Goal: Task Accomplishment & Management: Manage account settings

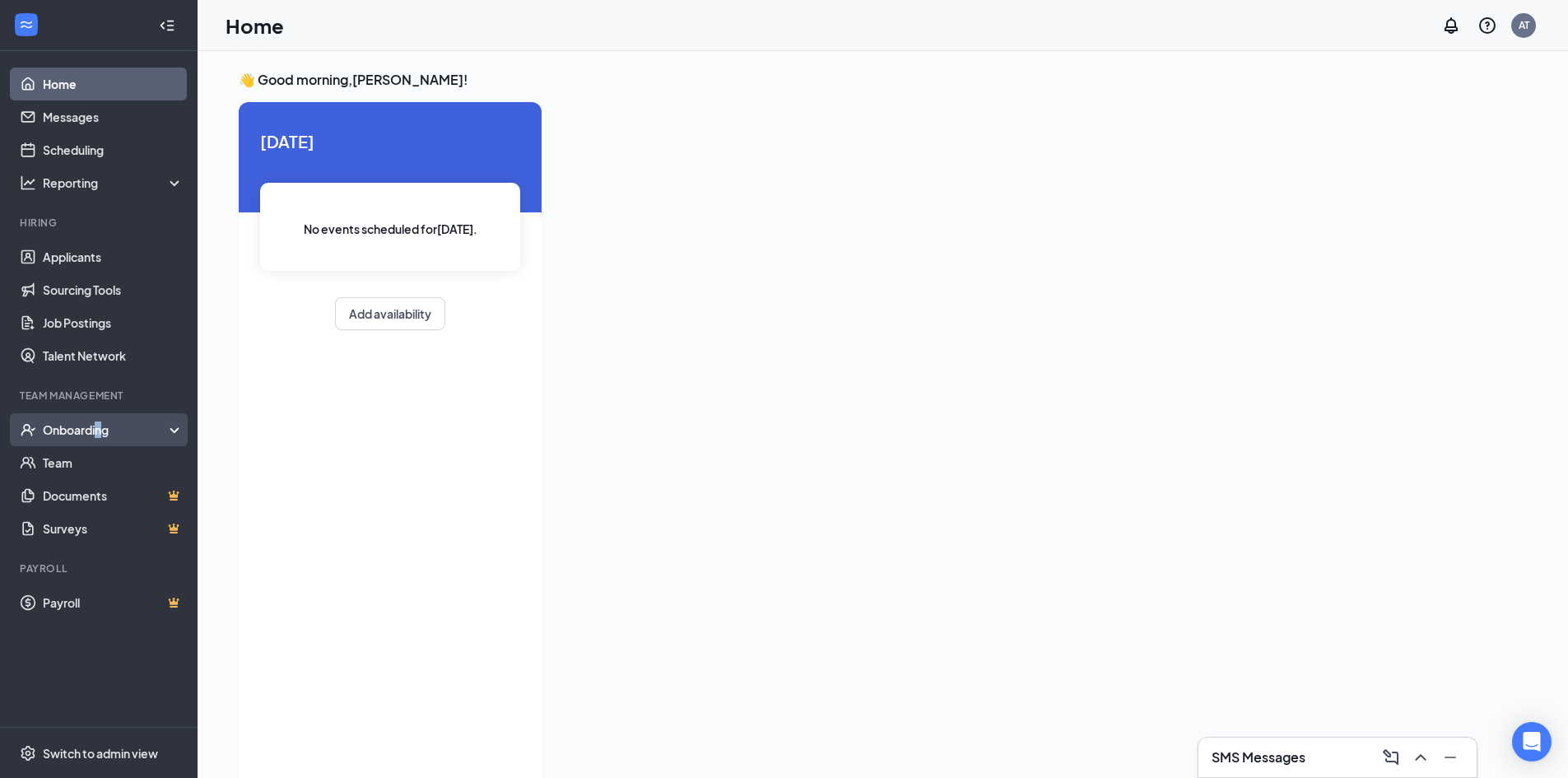
click at [100, 432] on div "Onboarding" at bounding box center [105, 430] width 126 height 17
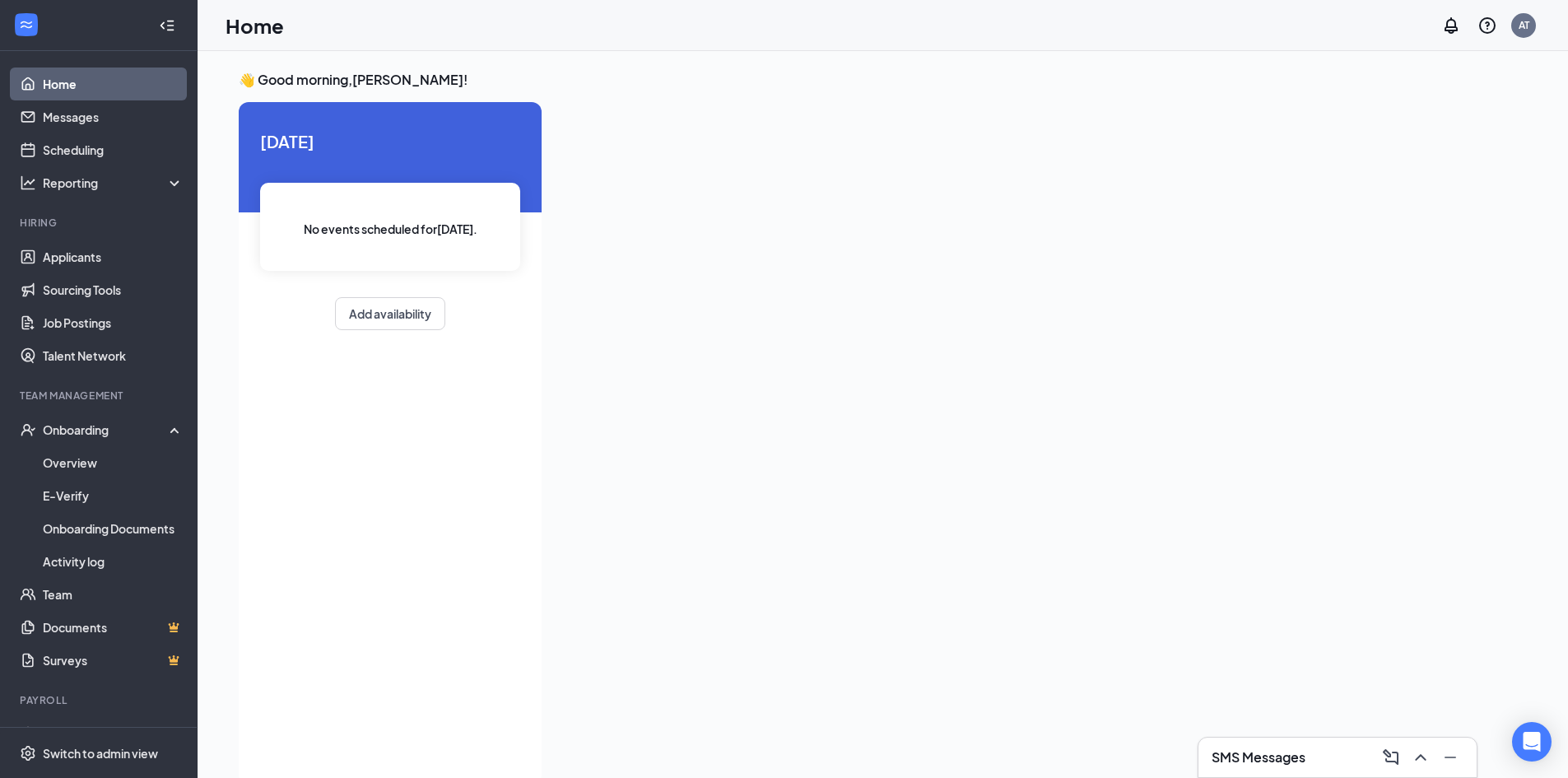
drag, startPoint x: 460, startPoint y: 494, endPoint x: 444, endPoint y: 485, distance: 18.4
click at [458, 494] on div "[DATE] No events scheduled for [DATE] . Add availability" at bounding box center [390, 443] width 303 height 682
click at [95, 259] on link "Applicants" at bounding box center [112, 257] width 141 height 33
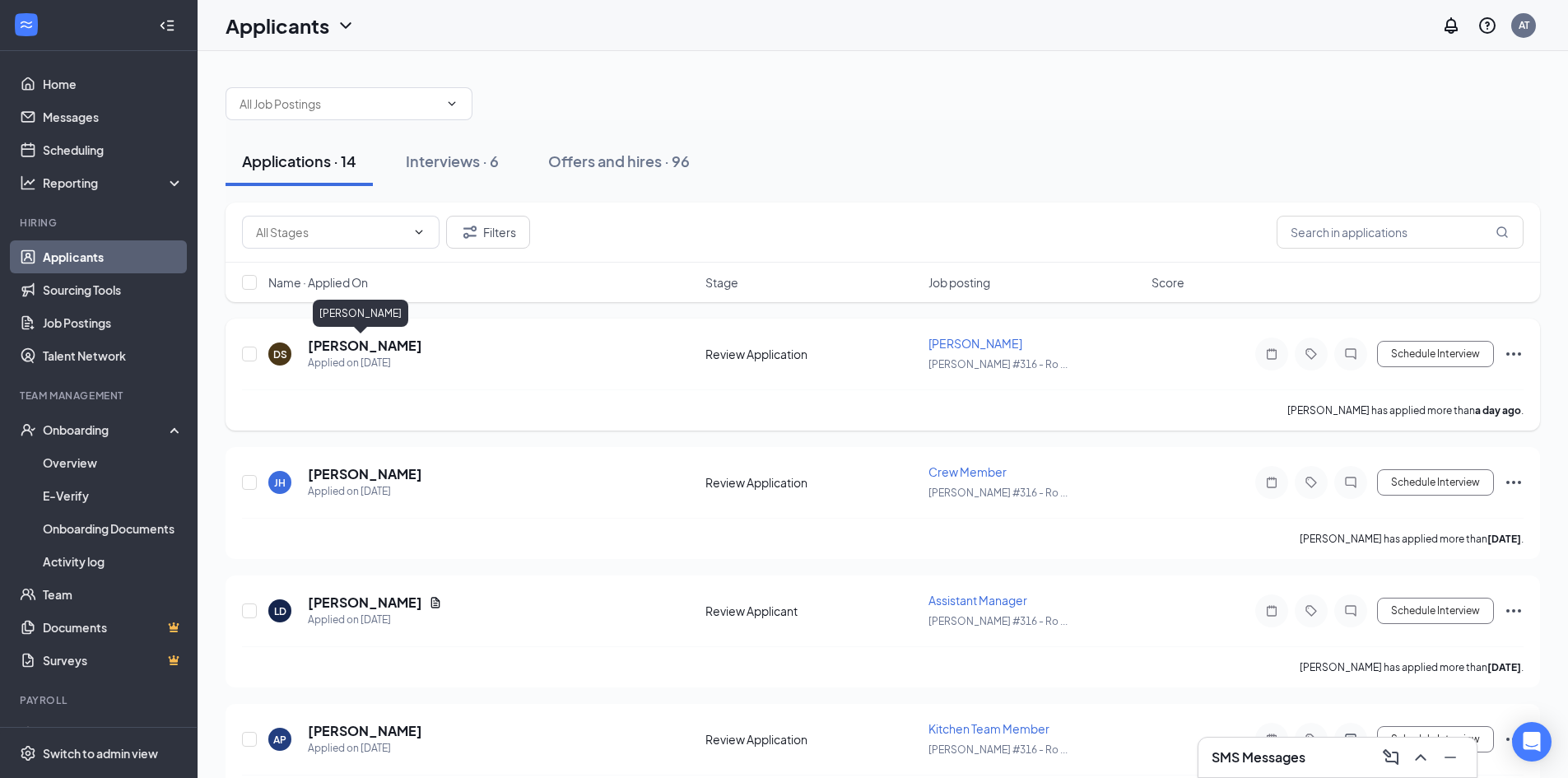
click at [349, 342] on h5 "[PERSON_NAME]" at bounding box center [365, 346] width 114 height 18
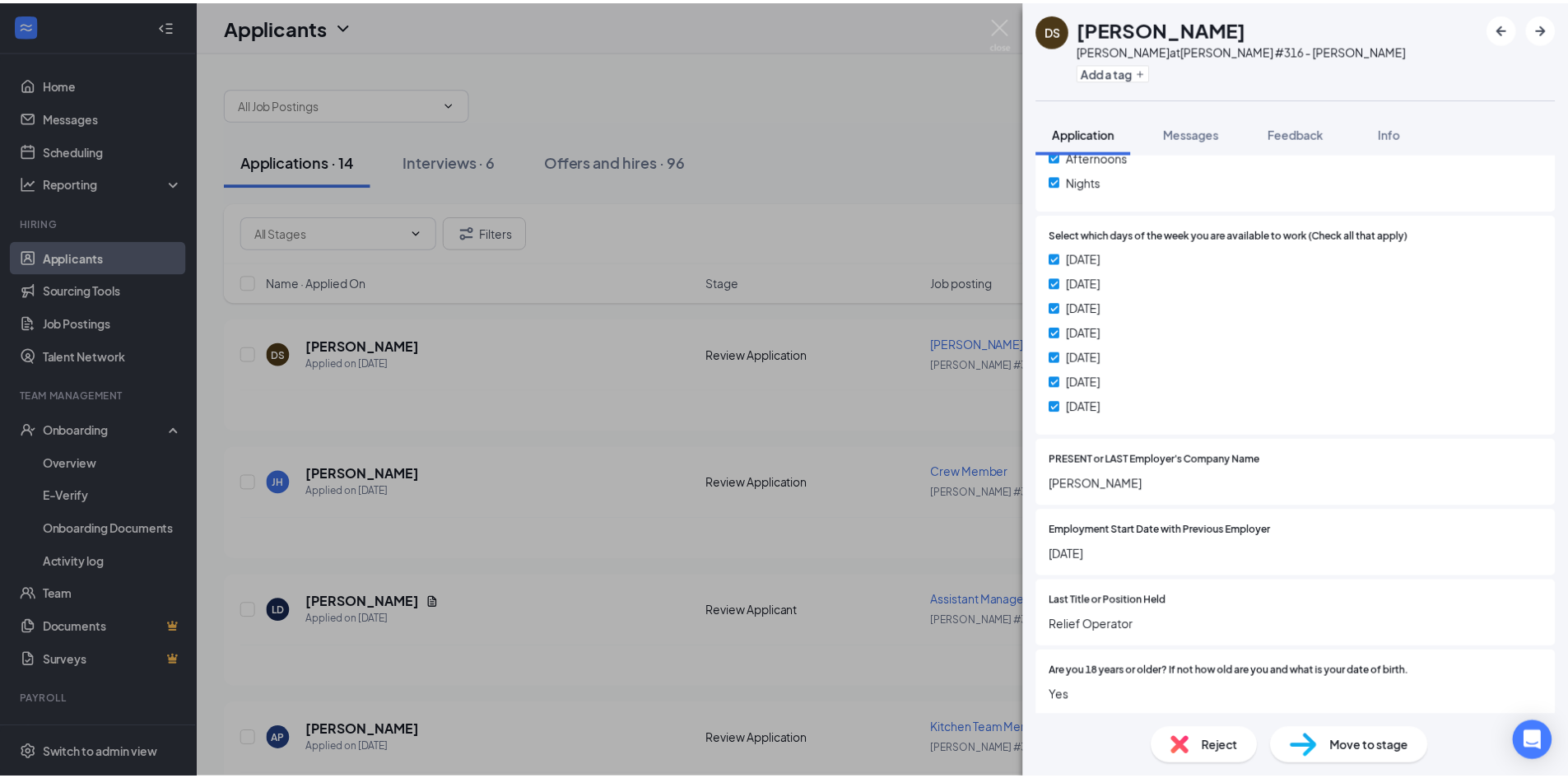
scroll to position [674, 0]
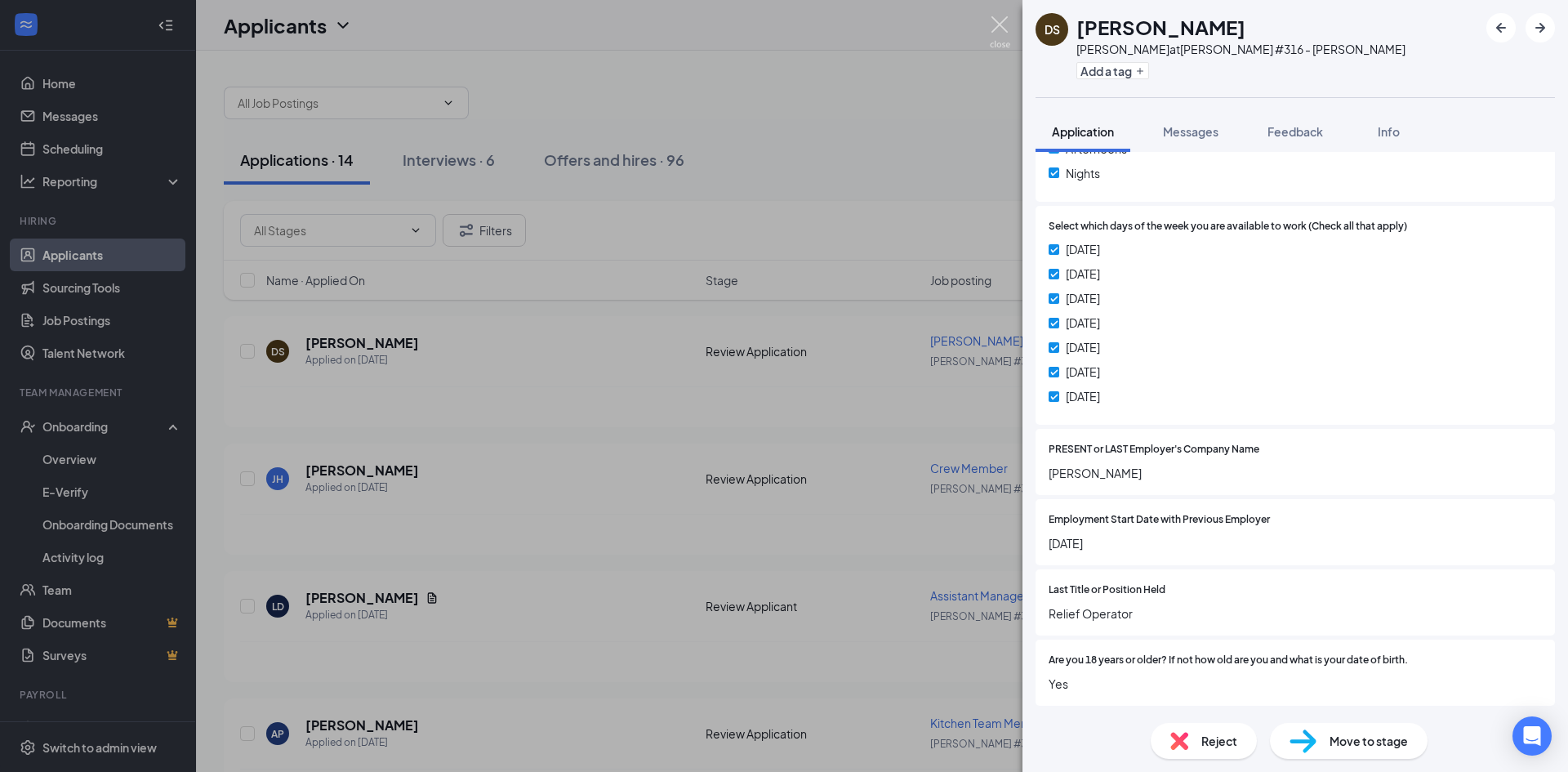
click at [993, 18] on img at bounding box center [1000, 32] width 20 height 32
